Goal: Transaction & Acquisition: Purchase product/service

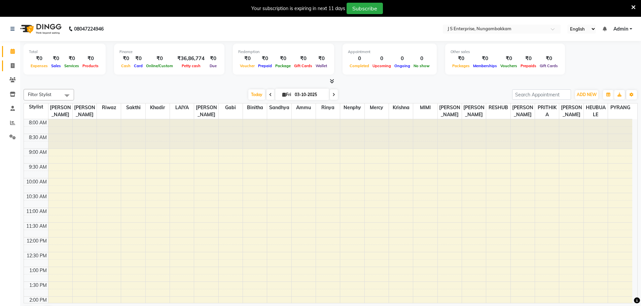
click at [9, 64] on span at bounding box center [13, 66] width 12 height 8
select select "7359"
select select "service"
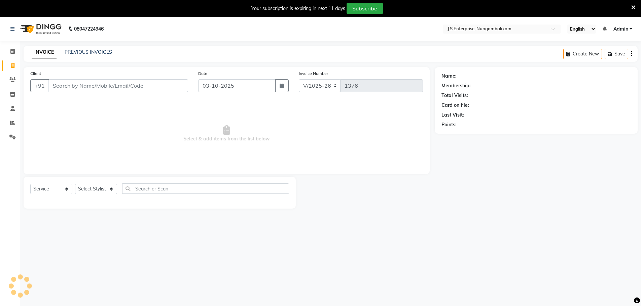
click at [91, 85] on input "Client" at bounding box center [118, 85] width 140 height 13
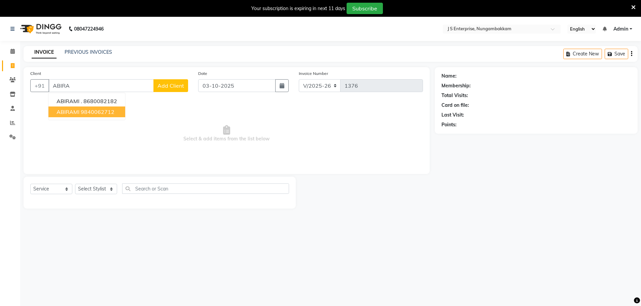
click at [102, 111] on ngb-highlight "9840062712" at bounding box center [98, 112] width 34 height 7
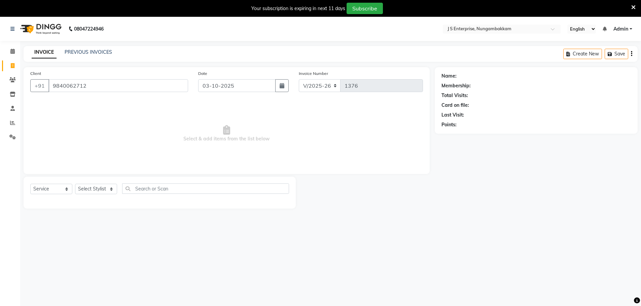
type input "9840062712"
click at [67, 189] on select "Select Service Product Membership Package Voucher Prepaid Gift Card" at bounding box center [51, 189] width 42 height 10
click at [106, 190] on select "Select Stylist [PERSON_NAME] [PERSON_NAME] [PERSON_NAME] [PERSON_NAME] krishna …" at bounding box center [96, 189] width 42 height 10
select select "82675"
click at [75, 184] on select "Select Stylist [PERSON_NAME] [PERSON_NAME] [PERSON_NAME] [PERSON_NAME] krishna …" at bounding box center [96, 189] width 42 height 10
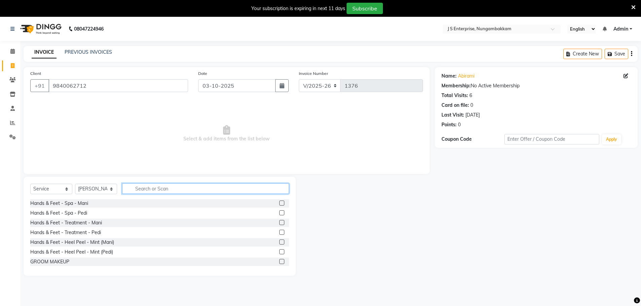
click at [145, 185] on input "text" at bounding box center [205, 189] width 167 height 10
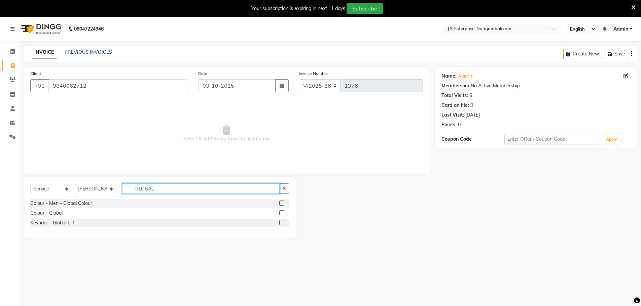
type input "GLOBAL"
click at [283, 213] on label at bounding box center [281, 212] width 5 height 5
click at [283, 213] on input "checkbox" at bounding box center [281, 213] width 4 height 4
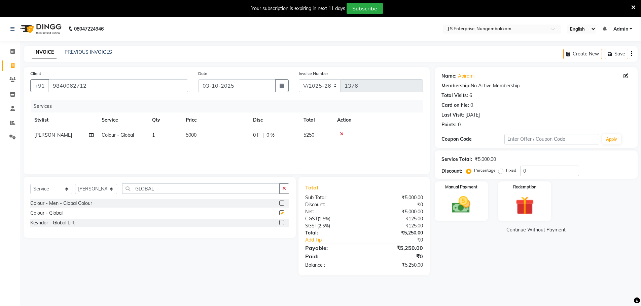
checkbox input "false"
click at [203, 132] on td "5000" at bounding box center [215, 135] width 67 height 15
select select "82675"
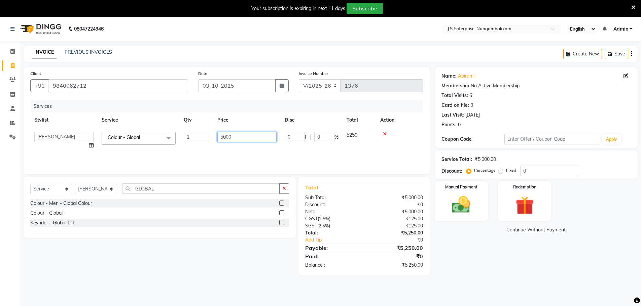
click at [238, 135] on input "5000" at bounding box center [246, 137] width 59 height 10
type input "5"
type input "2500"
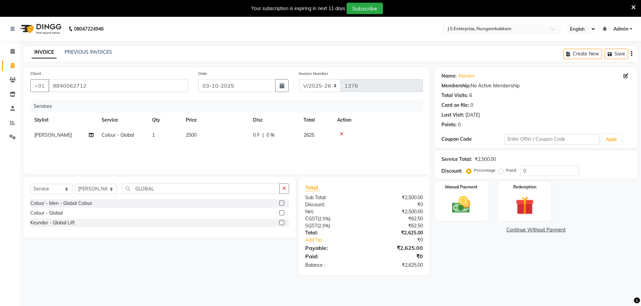
click at [483, 264] on div "Name: Abirami Membership: No Active Membership Total Visits: 6 Card on file: 0 …" at bounding box center [538, 171] width 208 height 208
click at [166, 188] on input "GLOBAL" at bounding box center [200, 189] width 157 height 10
type input "G"
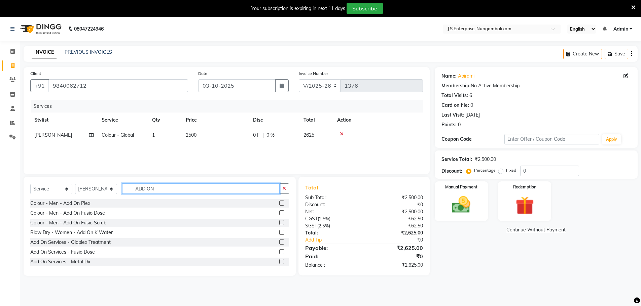
scroll to position [21, 0]
type input "ADD ON"
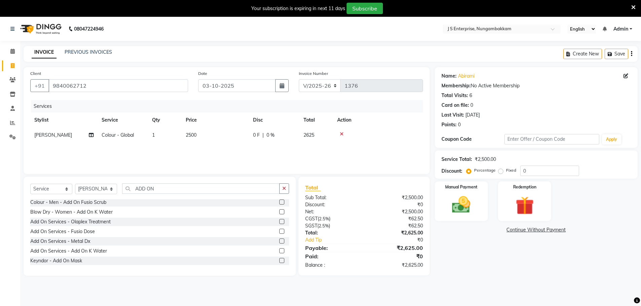
click at [279, 231] on label at bounding box center [281, 231] width 5 height 5
click at [279, 231] on input "checkbox" at bounding box center [281, 232] width 4 height 4
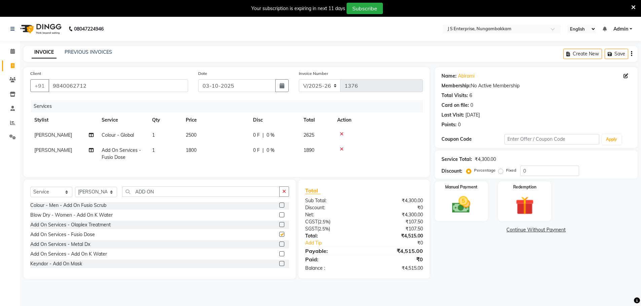
checkbox input "false"
click at [208, 150] on td "1800" at bounding box center [215, 154] width 67 height 22
select select "82675"
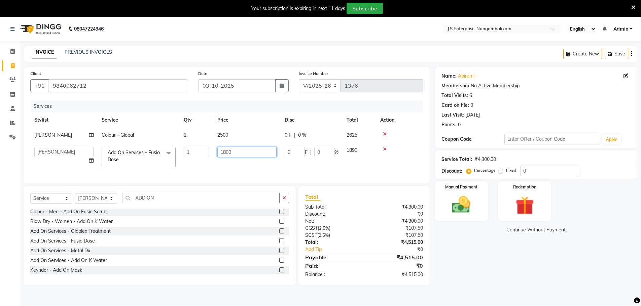
click at [242, 154] on input "1800" at bounding box center [246, 152] width 59 height 10
type input "1"
type input "2000"
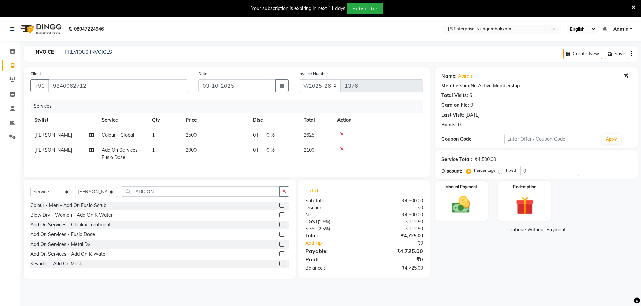
click at [494, 265] on div "Name: Abirami Membership: No Active Membership Total Visits: 6 Card on file: 0 …" at bounding box center [538, 173] width 208 height 212
click at [112, 192] on select "Select Stylist [PERSON_NAME] [PERSON_NAME] [PERSON_NAME] [PERSON_NAME] krishna …" at bounding box center [96, 192] width 42 height 10
select select "63765"
click at [75, 192] on select "Select Stylist [PERSON_NAME] [PERSON_NAME] [PERSON_NAME] [PERSON_NAME] krishna …" at bounding box center [96, 192] width 42 height 10
click at [167, 197] on input "ADD ON" at bounding box center [200, 192] width 157 height 10
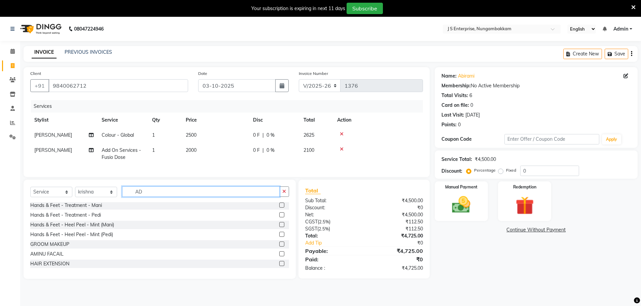
type input "A"
type input "C"
type input "DIREC"
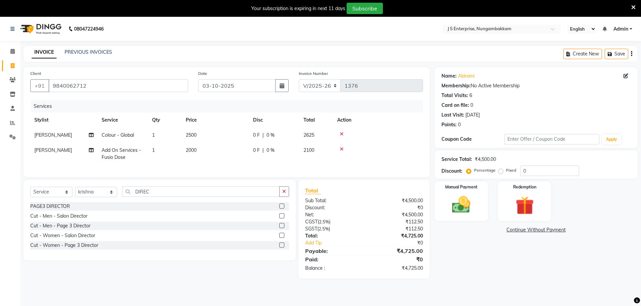
click at [282, 248] on label at bounding box center [281, 245] width 5 height 5
click at [282, 248] on input "checkbox" at bounding box center [281, 245] width 4 height 4
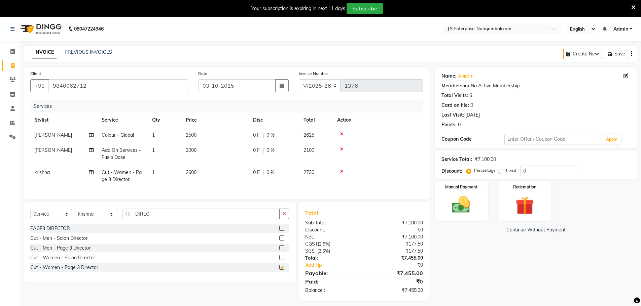
checkbox input "false"
click at [210, 173] on td "2600" at bounding box center [215, 176] width 67 height 22
select select "63765"
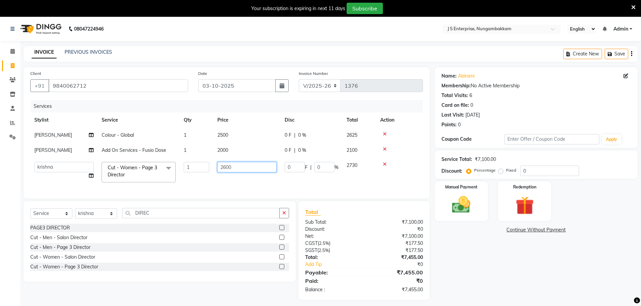
drag, startPoint x: 241, startPoint y: 166, endPoint x: 228, endPoint y: 165, distance: 12.8
click at [234, 166] on input "2600" at bounding box center [246, 167] width 59 height 10
type input "2000"
click at [466, 255] on div "Name: Abirami Membership: No Active Membership Total Visits: 6 Card on file: 0 …" at bounding box center [538, 183] width 208 height 233
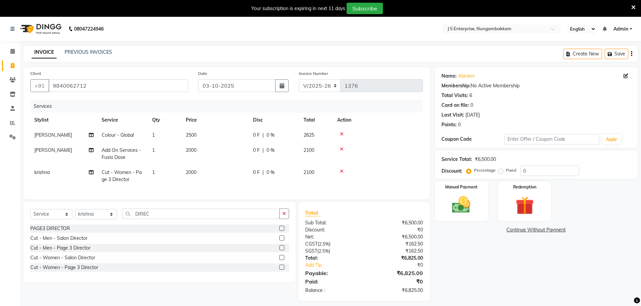
click at [203, 137] on td "2500" at bounding box center [215, 135] width 67 height 15
select select "82675"
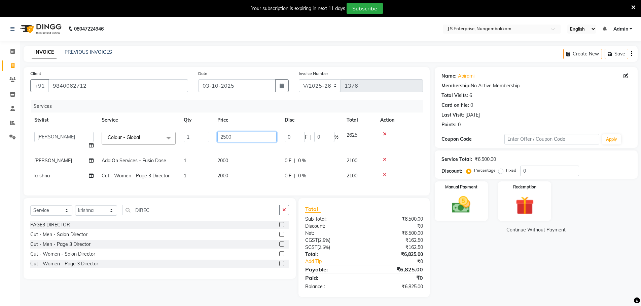
click at [239, 136] on input "2500" at bounding box center [246, 137] width 59 height 10
type input "2750"
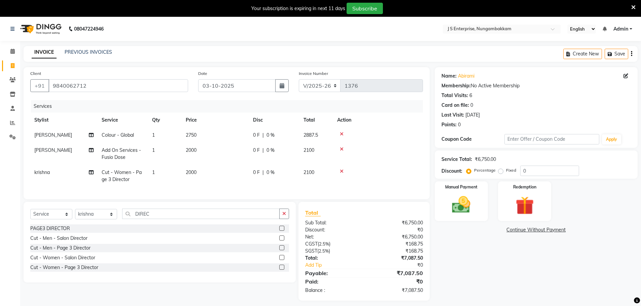
drag, startPoint x: 460, startPoint y: 243, endPoint x: 453, endPoint y: 243, distance: 6.4
click at [460, 243] on div "Name: Abirami Membership: No Active Membership Total Visits: 6 Card on file: 0 …" at bounding box center [538, 184] width 208 height 234
click at [202, 148] on td "2000" at bounding box center [215, 154] width 67 height 22
select select "82675"
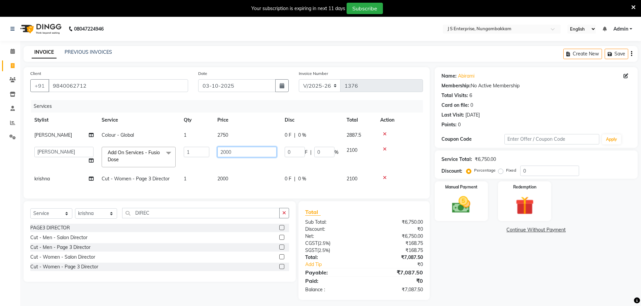
click at [239, 148] on input "2000" at bounding box center [246, 152] width 59 height 10
type input "2200"
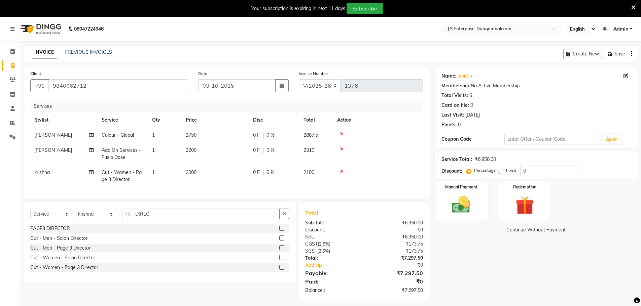
drag, startPoint x: 490, startPoint y: 255, endPoint x: 471, endPoint y: 257, distance: 18.6
click at [489, 257] on div "Name: Abirami Membership: No Active Membership Total Visits: 6 Card on file: 0 …" at bounding box center [538, 184] width 208 height 234
click at [213, 172] on td "2000" at bounding box center [215, 176] width 67 height 22
select select "63765"
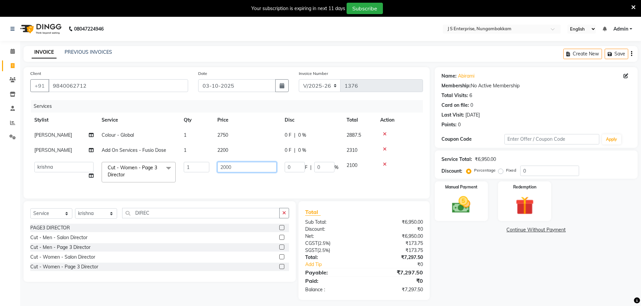
click at [238, 167] on input "2000" at bounding box center [246, 167] width 59 height 10
type input "2200"
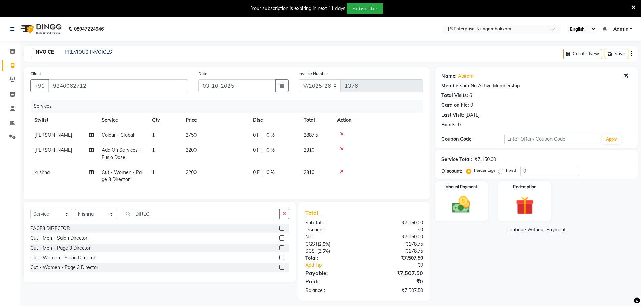
click at [497, 274] on div "Name: Abirami Membership: No Active Membership Total Visits: 6 Card on file: 0 …" at bounding box center [538, 184] width 208 height 234
click at [460, 207] on img at bounding box center [461, 205] width 31 height 22
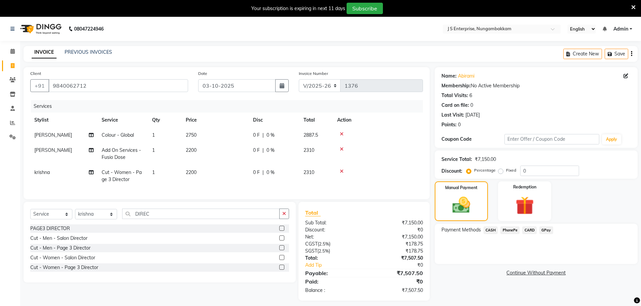
click at [548, 230] on span "GPay" at bounding box center [546, 231] width 14 height 8
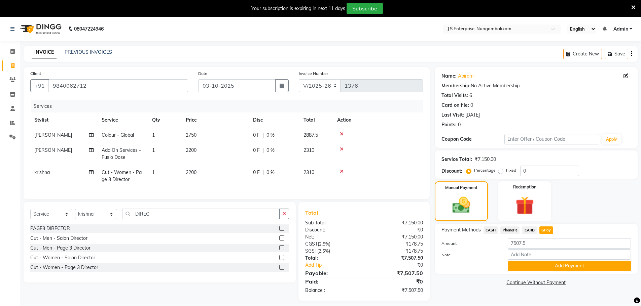
click at [547, 232] on span "GPay" at bounding box center [546, 231] width 14 height 8
click at [538, 269] on button "Add Payment" at bounding box center [568, 266] width 123 height 10
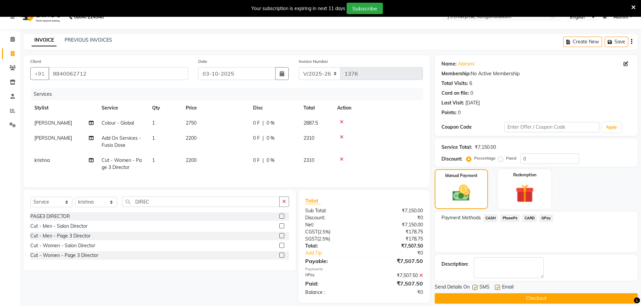
scroll to position [24, 0]
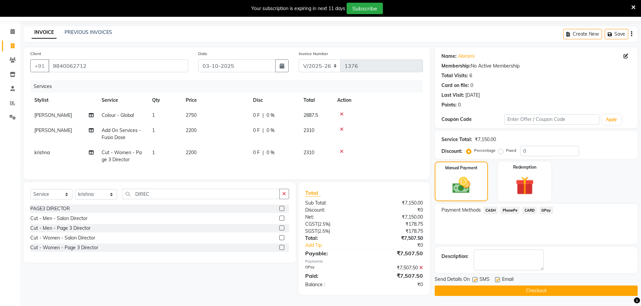
click at [487, 288] on button "Checkout" at bounding box center [535, 291] width 203 height 10
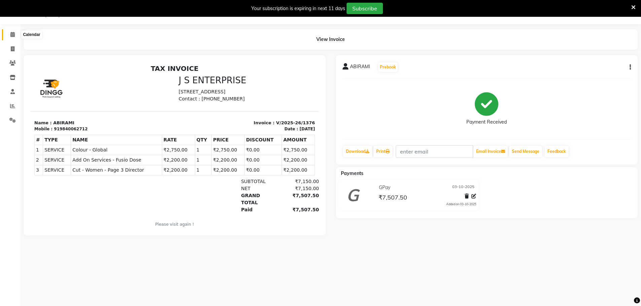
click at [14, 36] on icon at bounding box center [12, 34] width 4 height 5
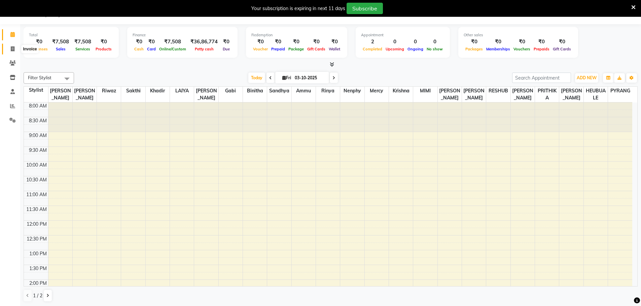
click at [9, 49] on span at bounding box center [13, 49] width 12 height 8
select select "7359"
select select "service"
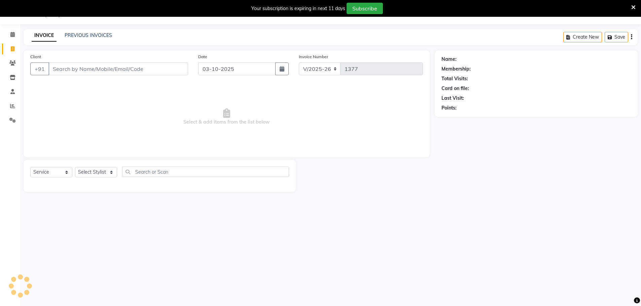
click at [64, 69] on input "Client" at bounding box center [118, 69] width 140 height 13
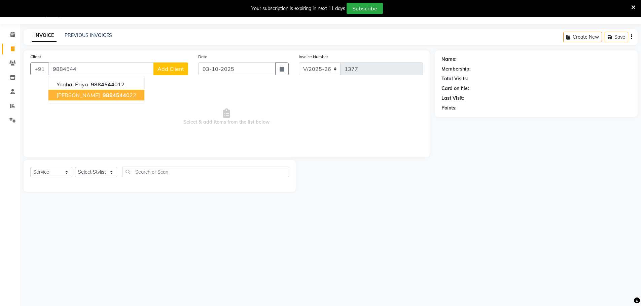
click at [103, 97] on span "9884544" at bounding box center [115, 95] width 24 height 7
type input "9884544022"
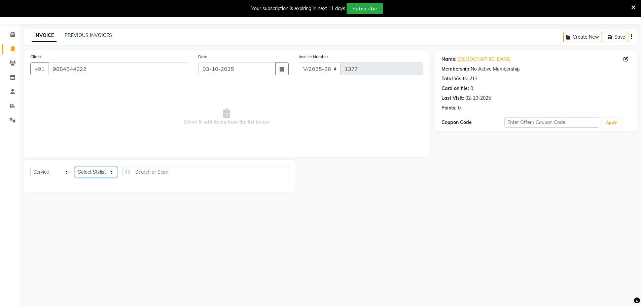
click at [108, 173] on select "Select Stylist [PERSON_NAME] [PERSON_NAME] [PERSON_NAME] [PERSON_NAME] krishna …" at bounding box center [96, 172] width 42 height 10
select select "63706"
click at [75, 167] on select "Select Stylist [PERSON_NAME] [PERSON_NAME] [PERSON_NAME] [PERSON_NAME] krishna …" at bounding box center [96, 172] width 42 height 10
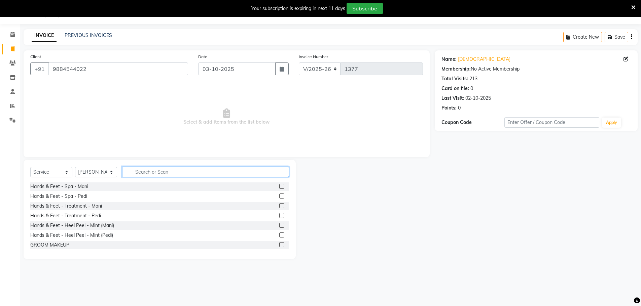
click at [139, 172] on input "text" at bounding box center [205, 172] width 167 height 10
type input "T"
type input "B"
type input "HAIR"
click at [279, 243] on label at bounding box center [281, 244] width 5 height 5
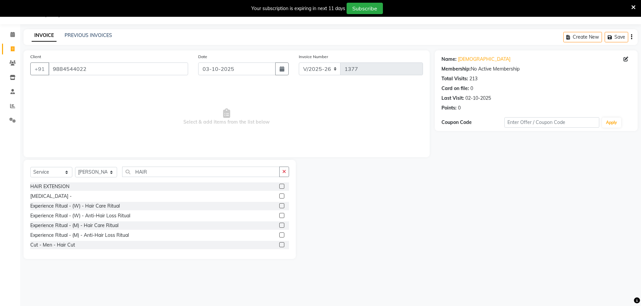
click at [279, 243] on input "checkbox" at bounding box center [281, 245] width 4 height 4
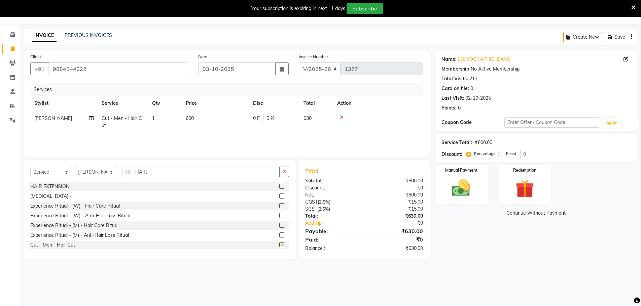
checkbox input "false"
click at [205, 116] on td "600" at bounding box center [215, 122] width 67 height 22
select select "63706"
click at [233, 117] on input "600" at bounding box center [246, 120] width 59 height 10
type input "6"
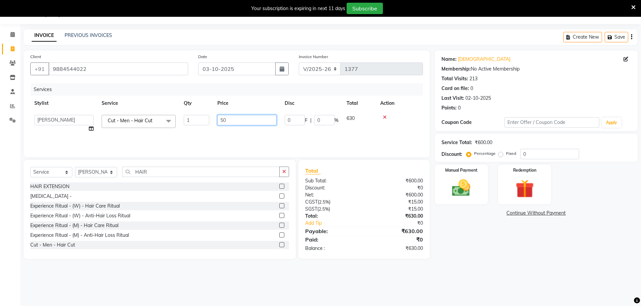
type input "500"
click at [500, 252] on div "Name: Krishna Membership: No Active Membership Total Visits: 213 Card on file: …" at bounding box center [538, 154] width 208 height 209
click at [202, 118] on td "500" at bounding box center [215, 122] width 67 height 22
select select "63706"
click at [232, 122] on input "500" at bounding box center [246, 120] width 59 height 10
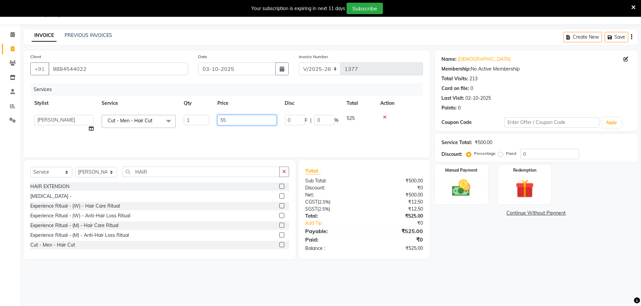
type input "550"
click at [481, 250] on div "Name: Krishna Membership: No Active Membership Total Visits: 213 Card on file: …" at bounding box center [538, 154] width 208 height 209
click at [461, 193] on img at bounding box center [461, 188] width 31 height 22
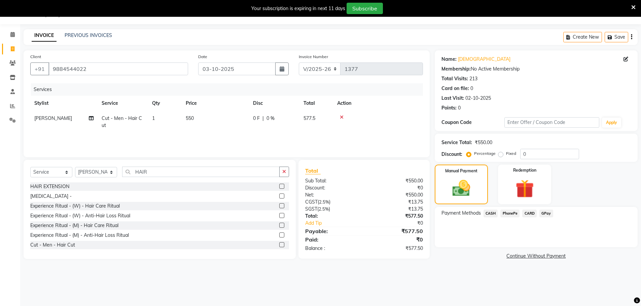
click at [545, 215] on span "GPay" at bounding box center [546, 214] width 14 height 8
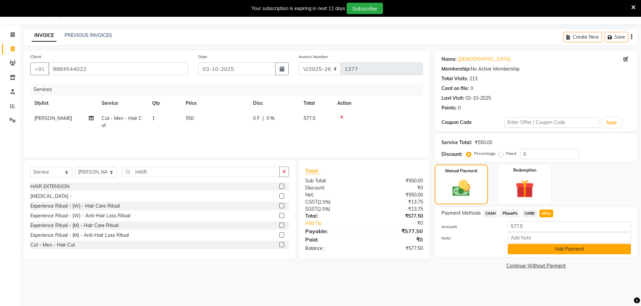
click at [550, 252] on button "Add Payment" at bounding box center [568, 249] width 123 height 10
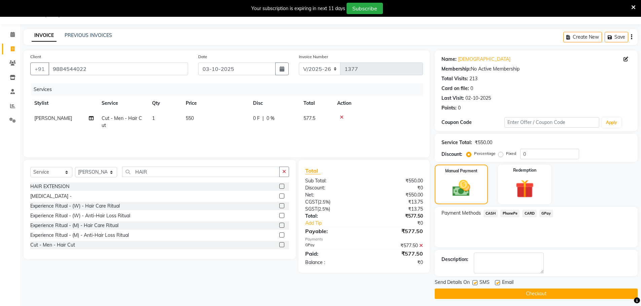
click at [522, 298] on button "Checkout" at bounding box center [535, 294] width 203 height 10
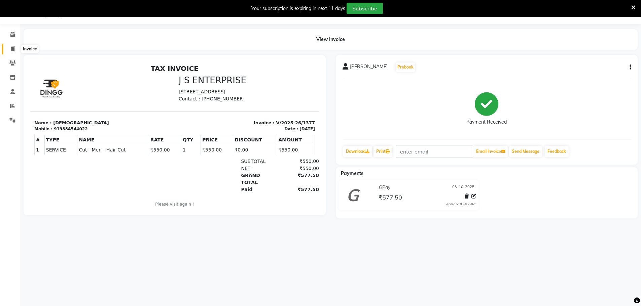
click at [8, 49] on span at bounding box center [13, 49] width 12 height 8
select select "7359"
select select "service"
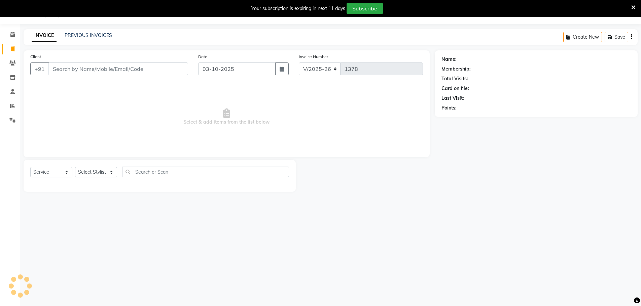
click at [90, 67] on input "Client" at bounding box center [118, 69] width 140 height 13
click at [86, 72] on input "Client" at bounding box center [118, 69] width 140 height 13
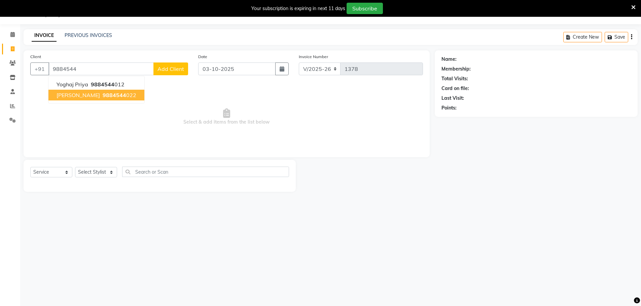
click at [103, 95] on span "9884544" at bounding box center [115, 95] width 24 height 7
type input "9884544022"
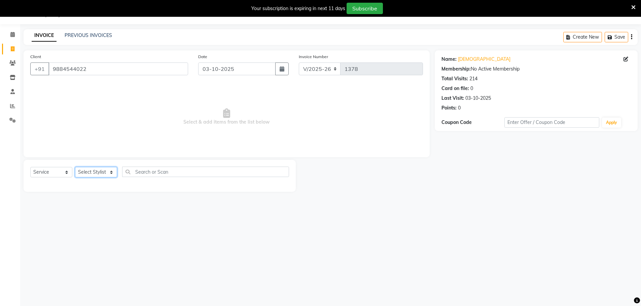
click at [106, 174] on select "Select Stylist [PERSON_NAME] [PERSON_NAME] [PERSON_NAME] [PERSON_NAME] krishna …" at bounding box center [96, 172] width 42 height 10
select select "81178"
click at [75, 167] on select "Select Stylist [PERSON_NAME] [PERSON_NAME] [PERSON_NAME] [PERSON_NAME] krishna …" at bounding box center [96, 172] width 42 height 10
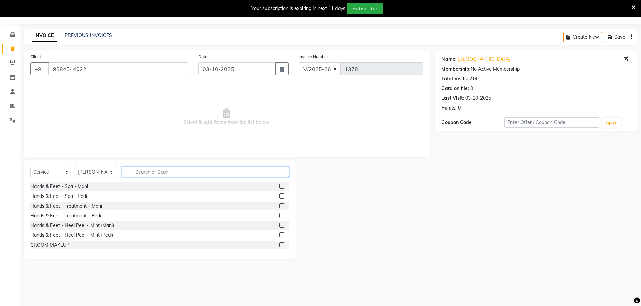
click at [135, 171] on input "text" at bounding box center [205, 172] width 167 height 10
type input "DIREC"
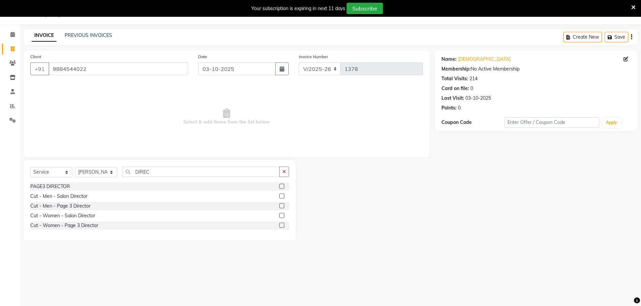
click at [283, 196] on label at bounding box center [281, 196] width 5 height 5
click at [283, 196] on input "checkbox" at bounding box center [281, 196] width 4 height 4
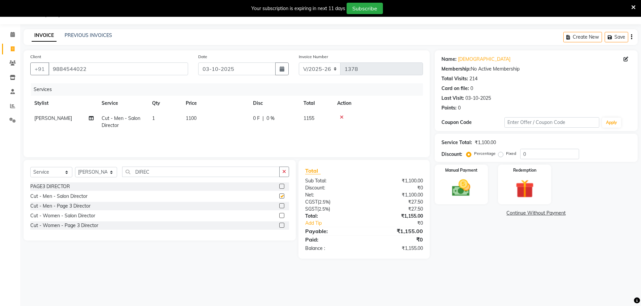
checkbox input "false"
click at [214, 115] on td "1100" at bounding box center [215, 122] width 67 height 22
select select "81178"
click at [239, 118] on input "1100" at bounding box center [246, 120] width 59 height 10
type input "1200"
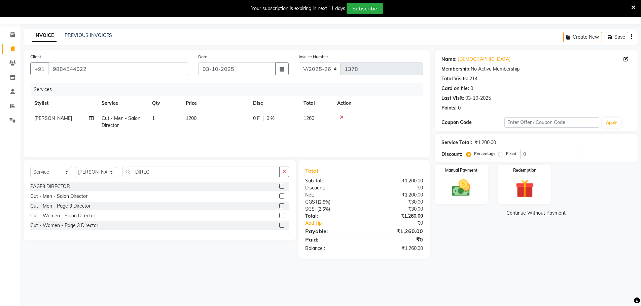
drag, startPoint x: 526, startPoint y: 264, endPoint x: 412, endPoint y: 241, distance: 116.2
click at [523, 263] on main "INVOICE PREVIOUS INVOICES Create New Save Client [PHONE_NUMBER] Date [DATE] Inv…" at bounding box center [330, 149] width 620 height 240
click at [154, 170] on input "DIREC" at bounding box center [200, 172] width 157 height 10
type input "D"
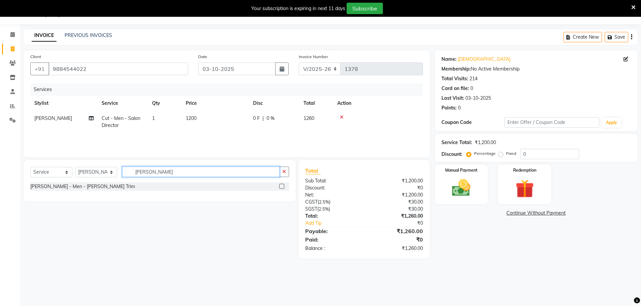
type input "[PERSON_NAME]"
click at [281, 186] on label at bounding box center [281, 186] width 5 height 5
click at [281, 186] on input "checkbox" at bounding box center [281, 187] width 4 height 4
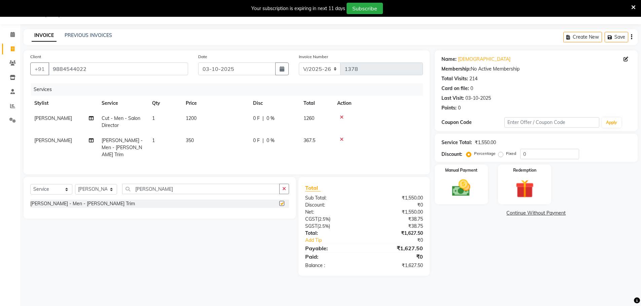
checkbox input "false"
click at [457, 189] on img at bounding box center [461, 188] width 31 height 22
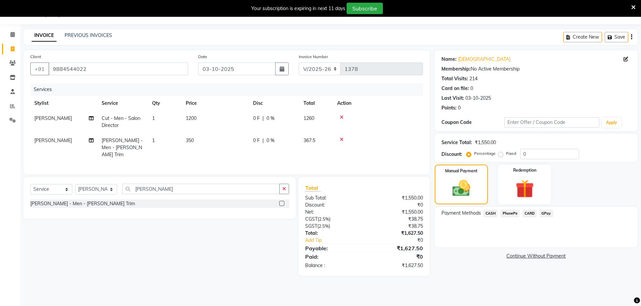
click at [548, 216] on span "GPay" at bounding box center [546, 214] width 14 height 8
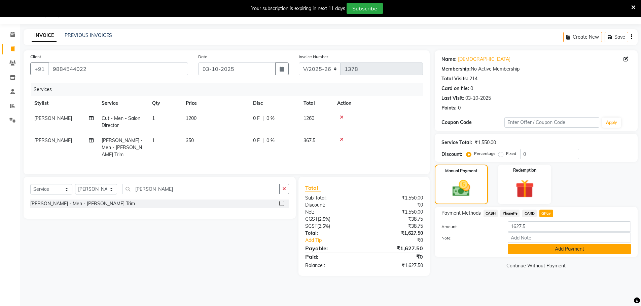
click at [539, 251] on button "Add Payment" at bounding box center [568, 249] width 123 height 10
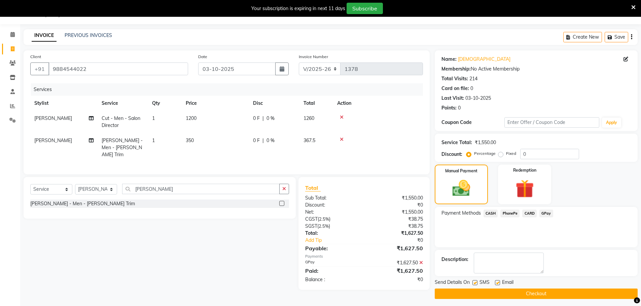
drag, startPoint x: 513, startPoint y: 295, endPoint x: 295, endPoint y: 122, distance: 278.1
click at [510, 294] on button "Checkout" at bounding box center [535, 294] width 203 height 10
